Goal: Find specific page/section: Find specific page/section

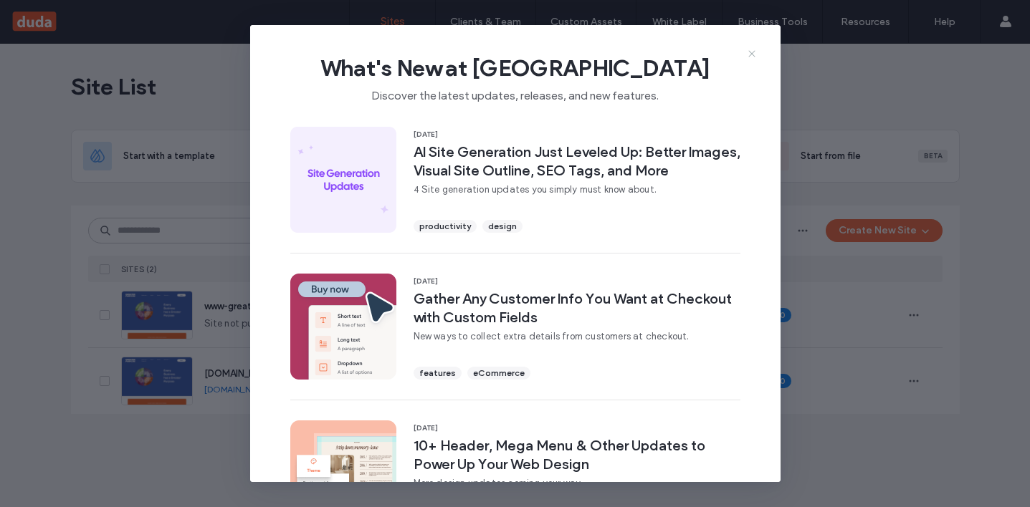
click at [749, 57] on icon at bounding box center [751, 53] width 11 height 11
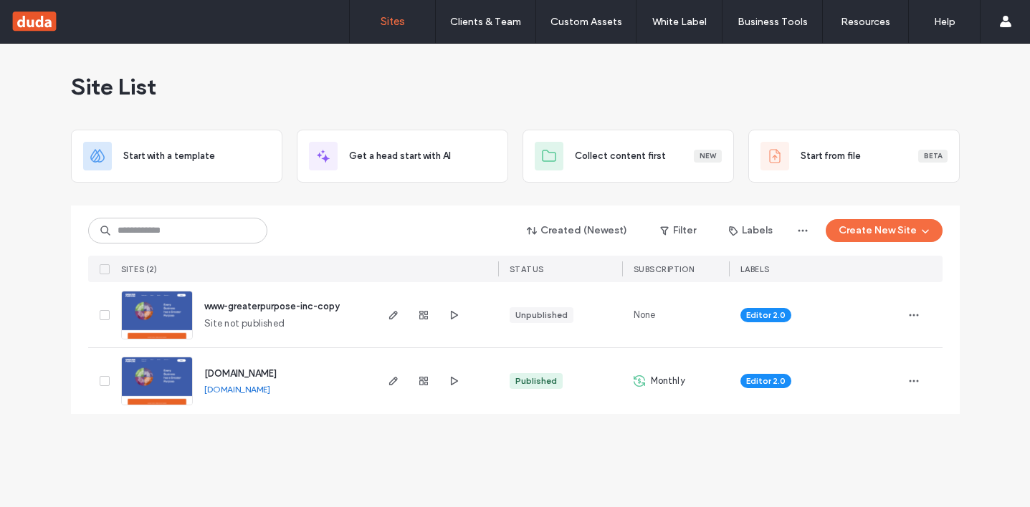
click at [276, 309] on span "www-greaterpurpose-inc-copy" at bounding box center [271, 306] width 135 height 11
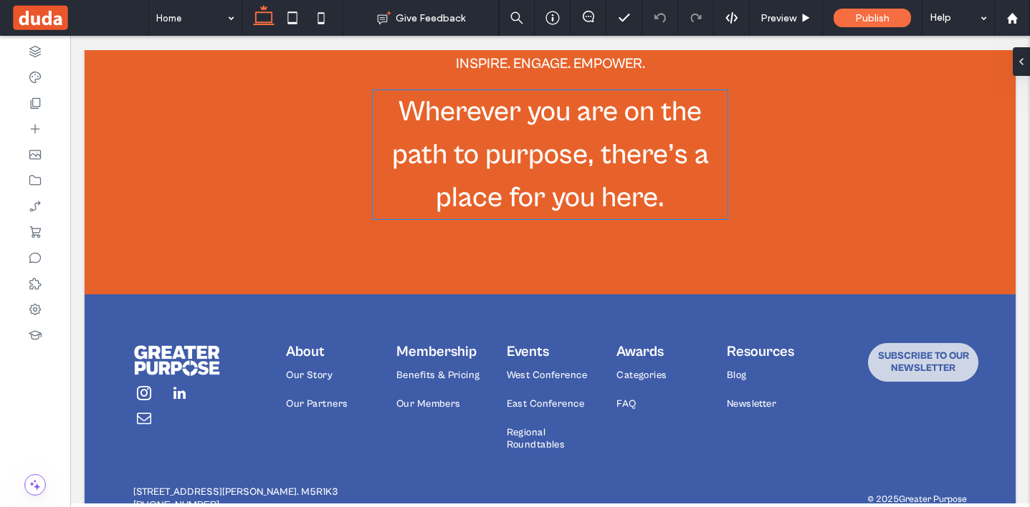
scroll to position [2242, 0]
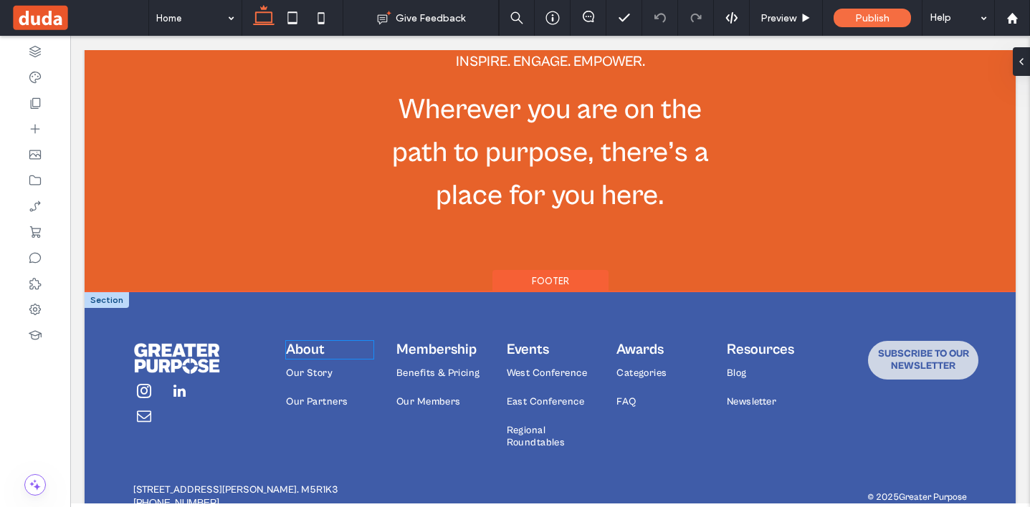
click at [312, 342] on span "About" at bounding box center [305, 350] width 39 height 16
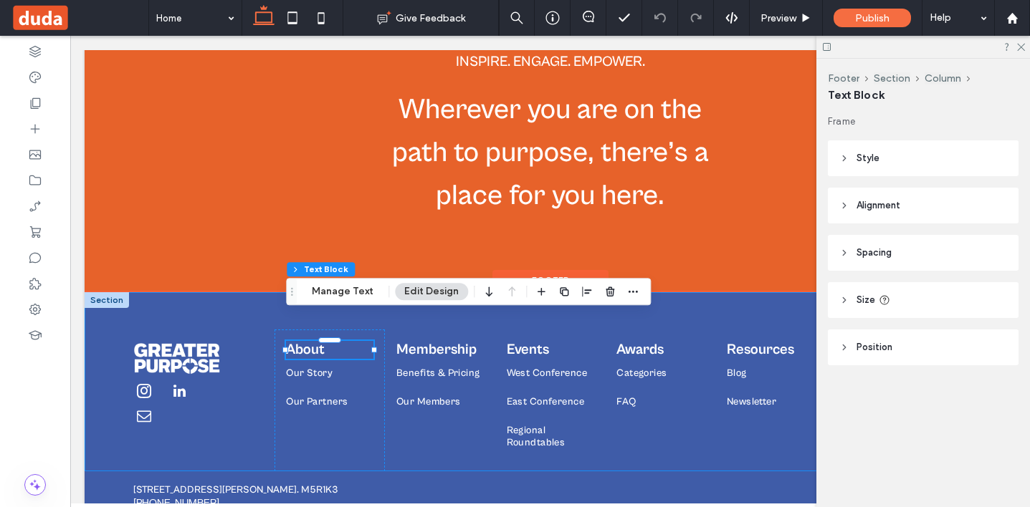
click at [231, 292] on div "About Our Story Our Partners Membership Benefits & Pricing Our Members Events W…" at bounding box center [550, 381] width 931 height 179
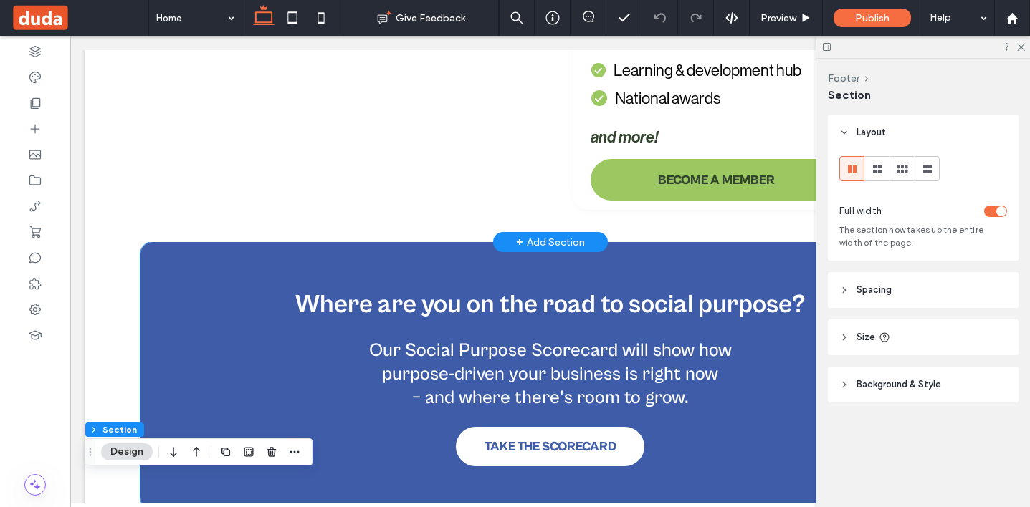
scroll to position [1683, 0]
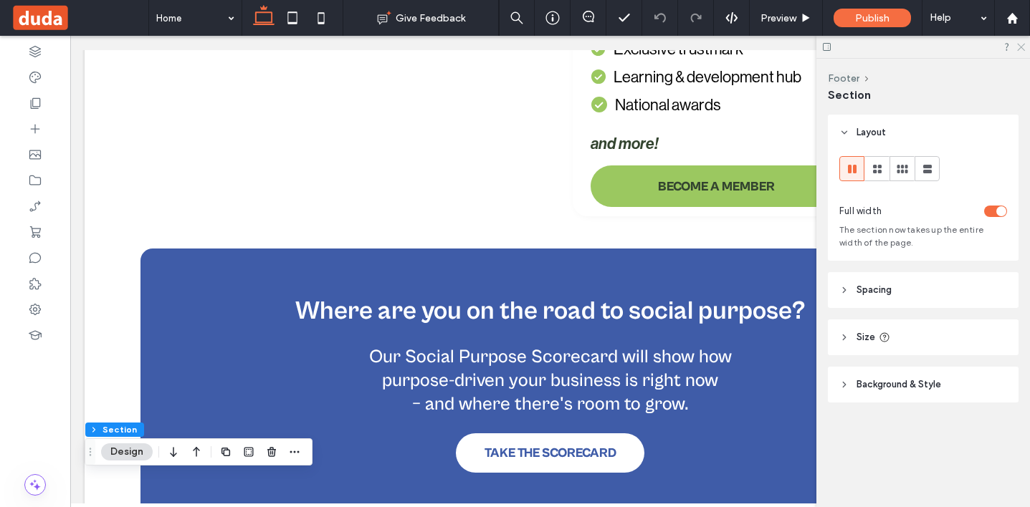
click at [1021, 49] on icon at bounding box center [1019, 46] width 9 height 9
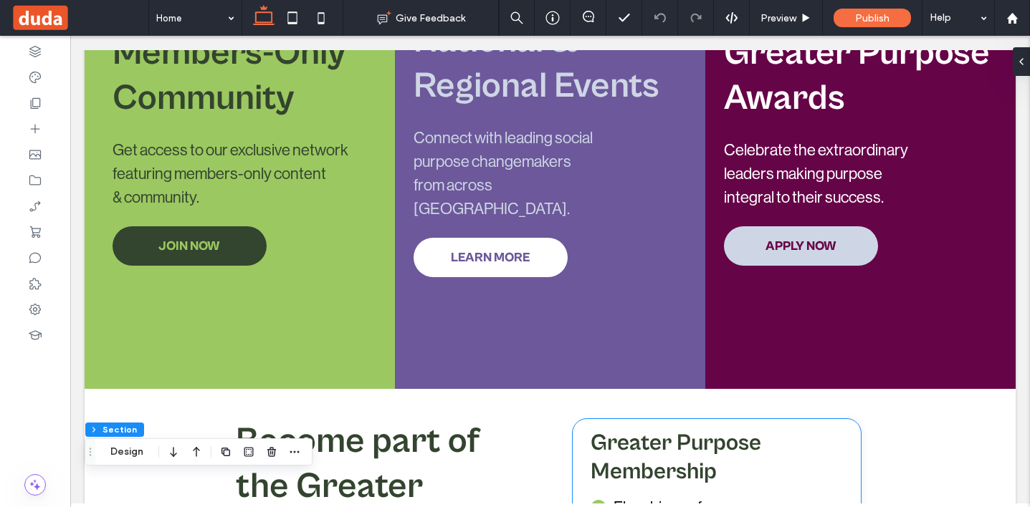
scroll to position [994, 0]
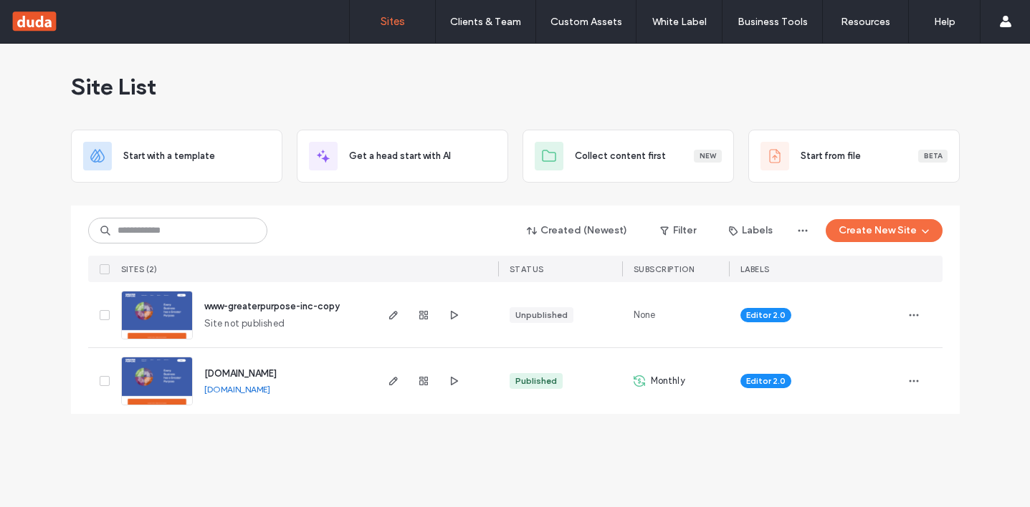
click at [229, 310] on span "www-greaterpurpose-inc-copy" at bounding box center [271, 306] width 135 height 11
